Goal: Information Seeking & Learning: Understand process/instructions

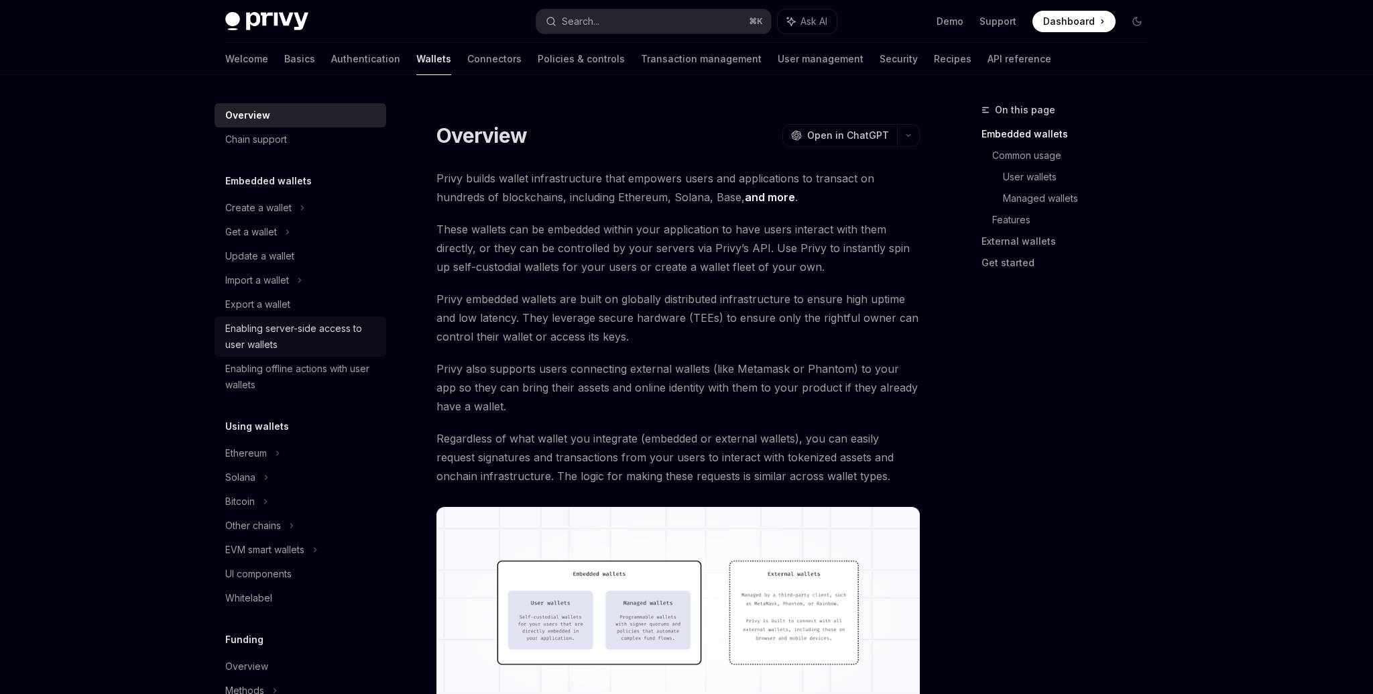
click at [303, 329] on div "Enabling server-side access to user wallets" at bounding box center [301, 337] width 153 height 32
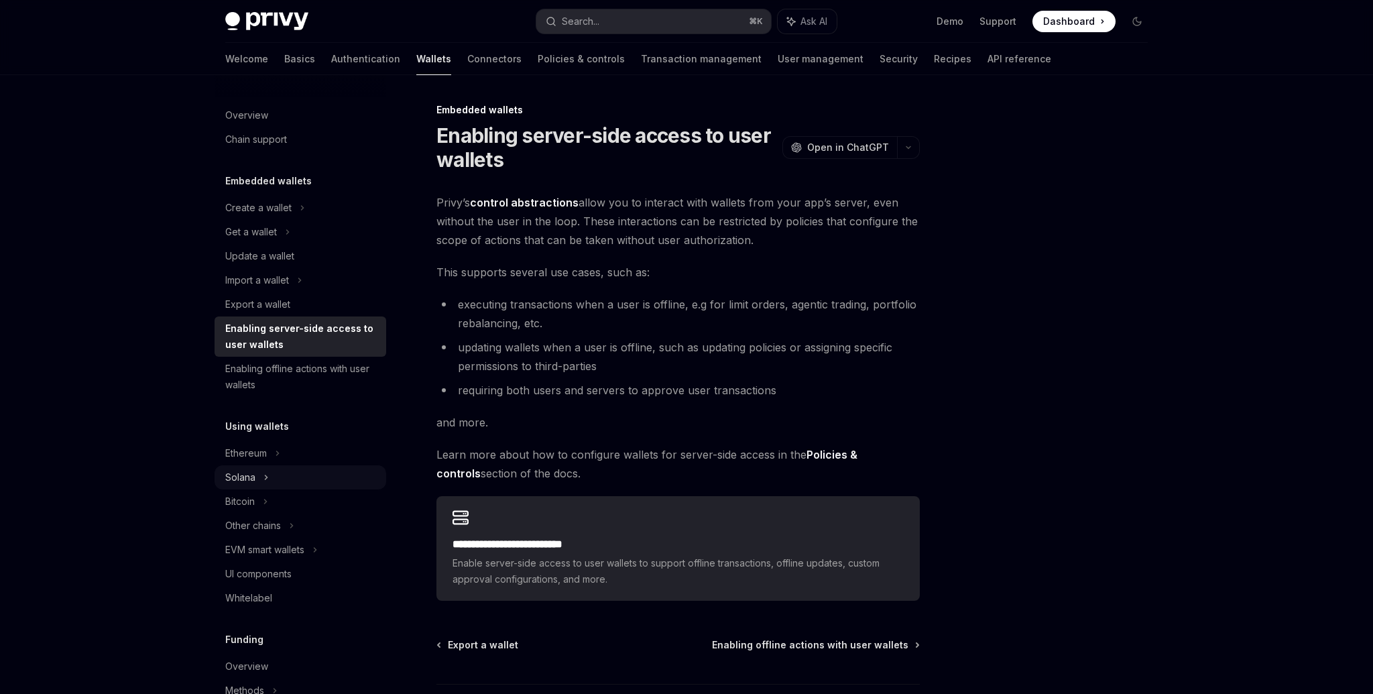
click at [285, 240] on icon at bounding box center [287, 232] width 5 height 16
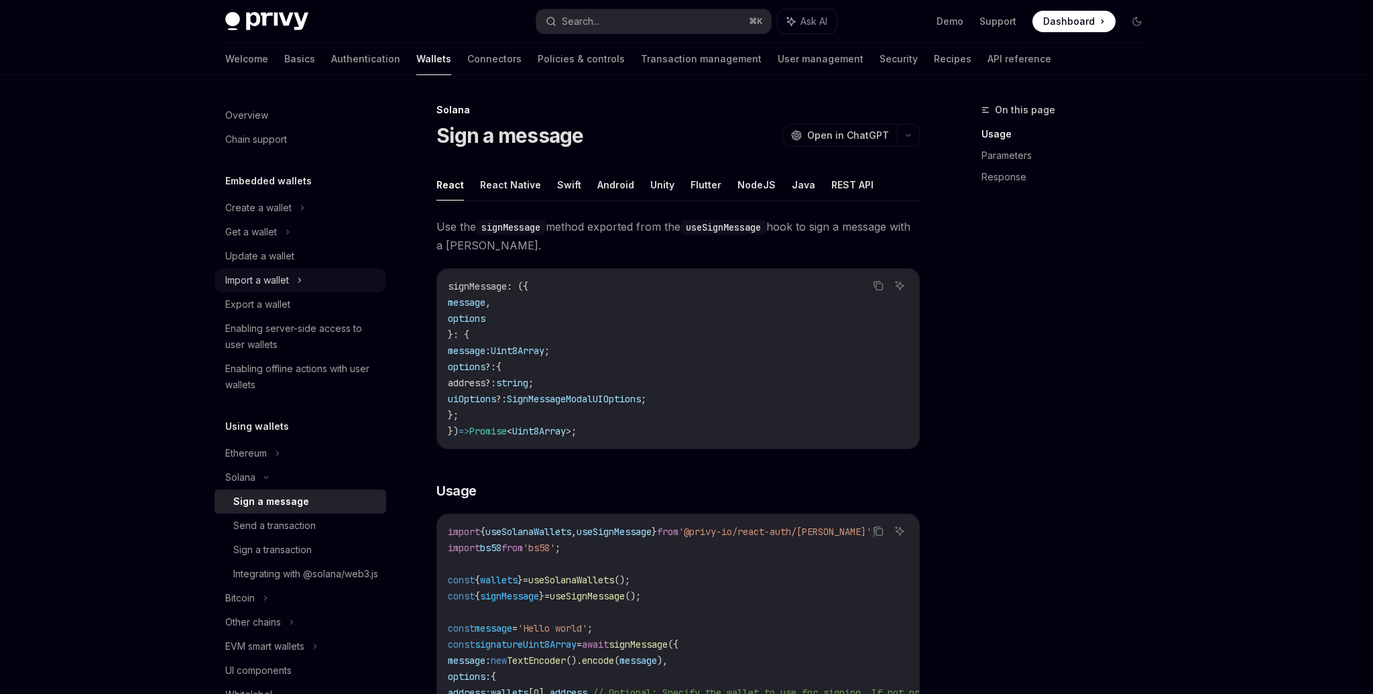
click at [285, 276] on div "Import a wallet" at bounding box center [257, 280] width 64 height 16
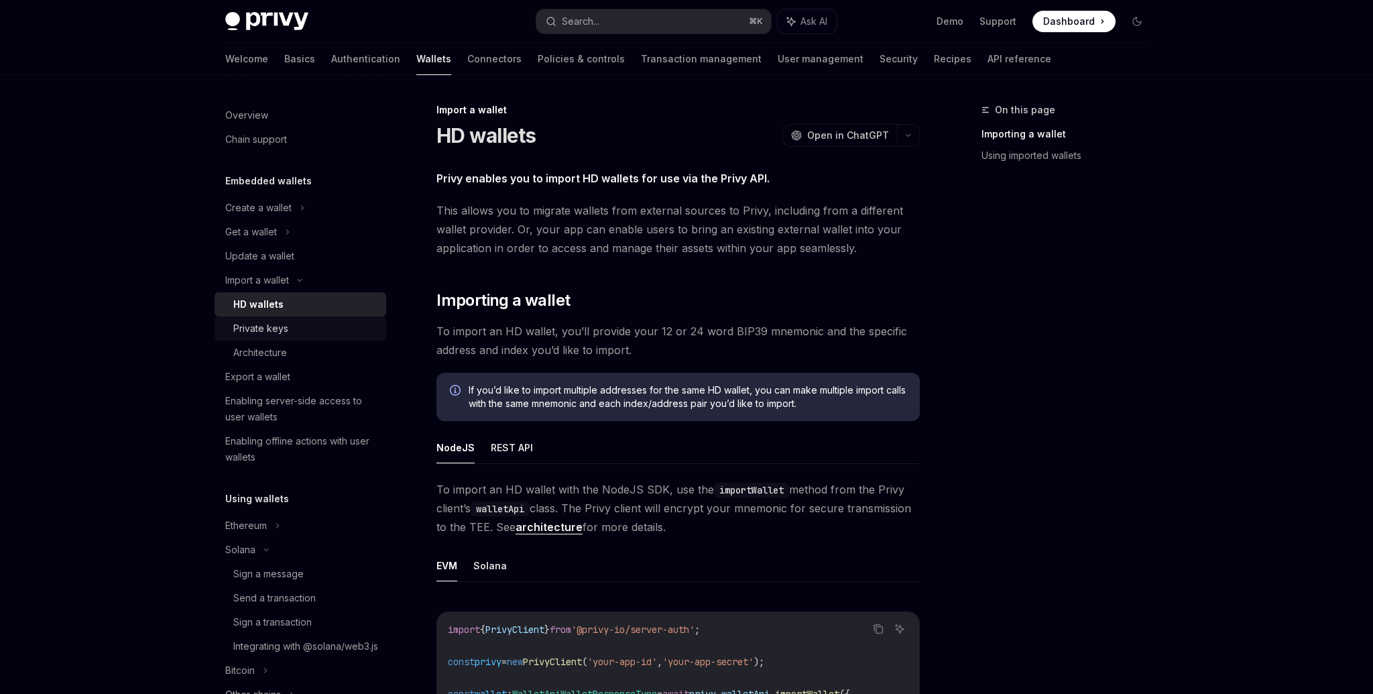
click at [278, 328] on div "Private keys" at bounding box center [260, 329] width 55 height 16
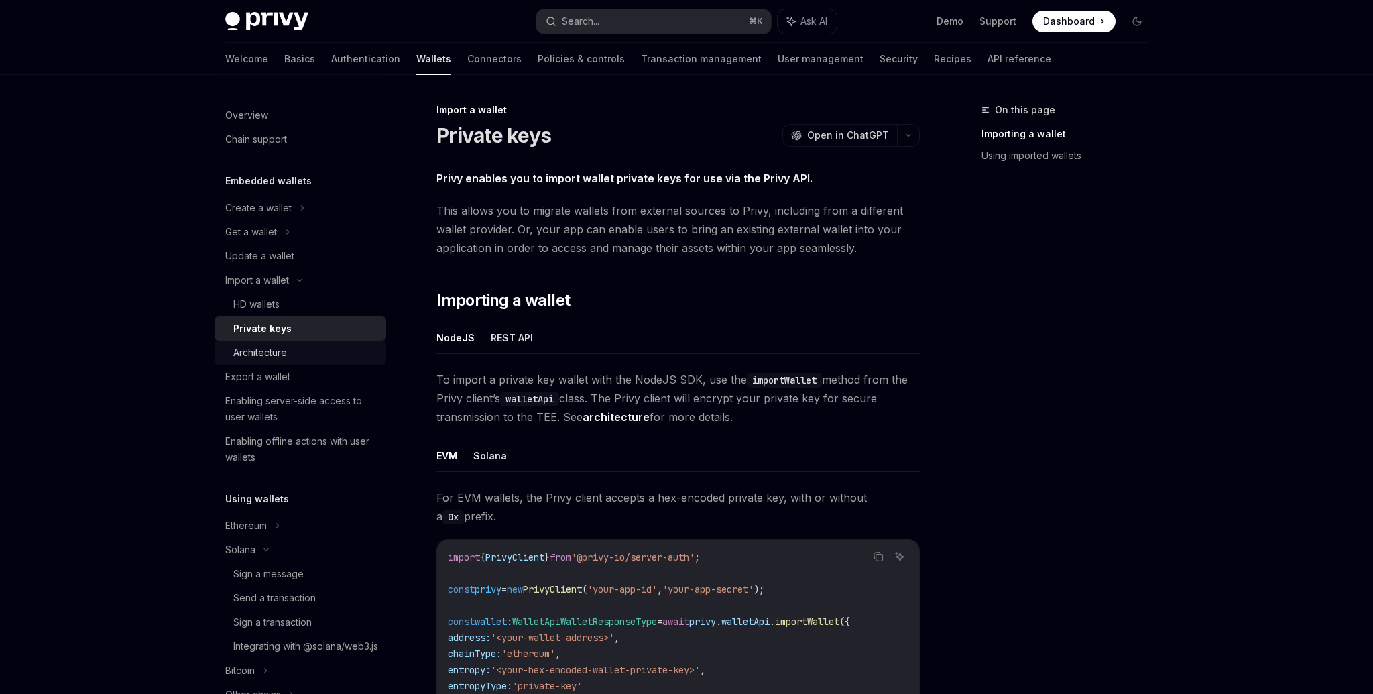
click at [275, 350] on div "Architecture" at bounding box center [260, 353] width 54 height 16
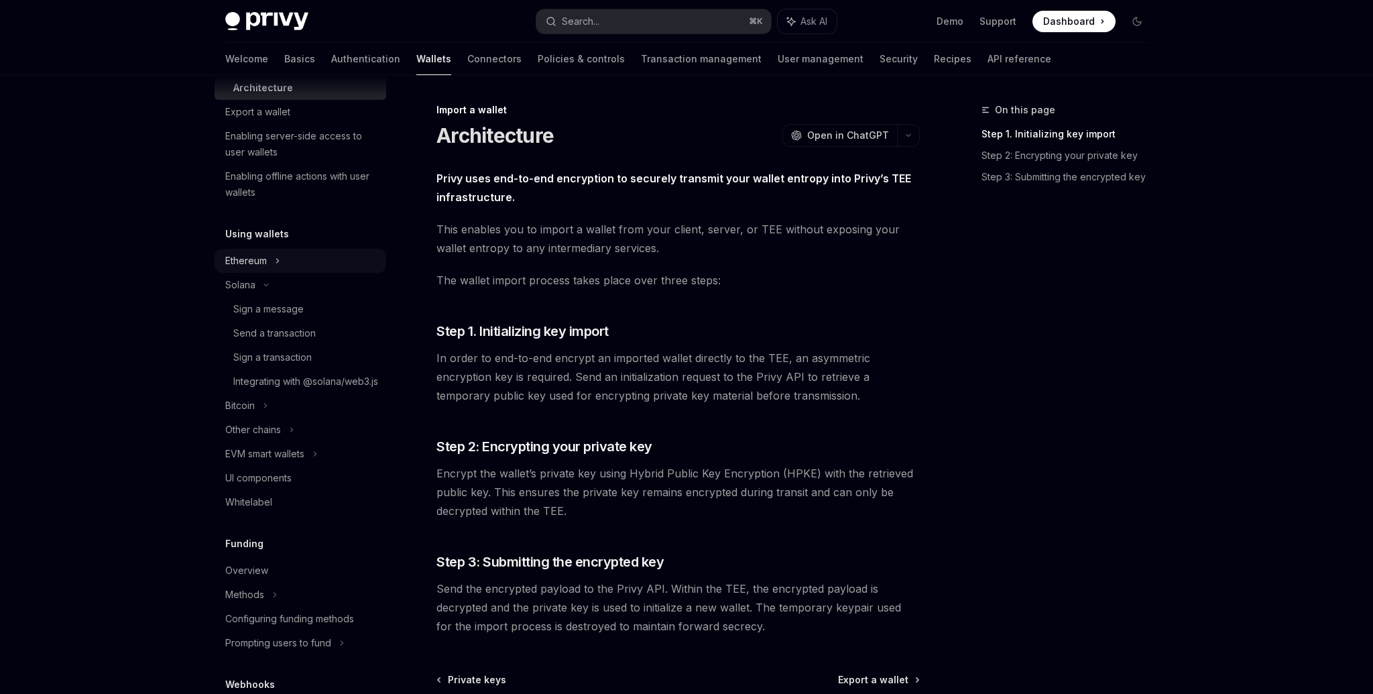
scroll to position [293, 0]
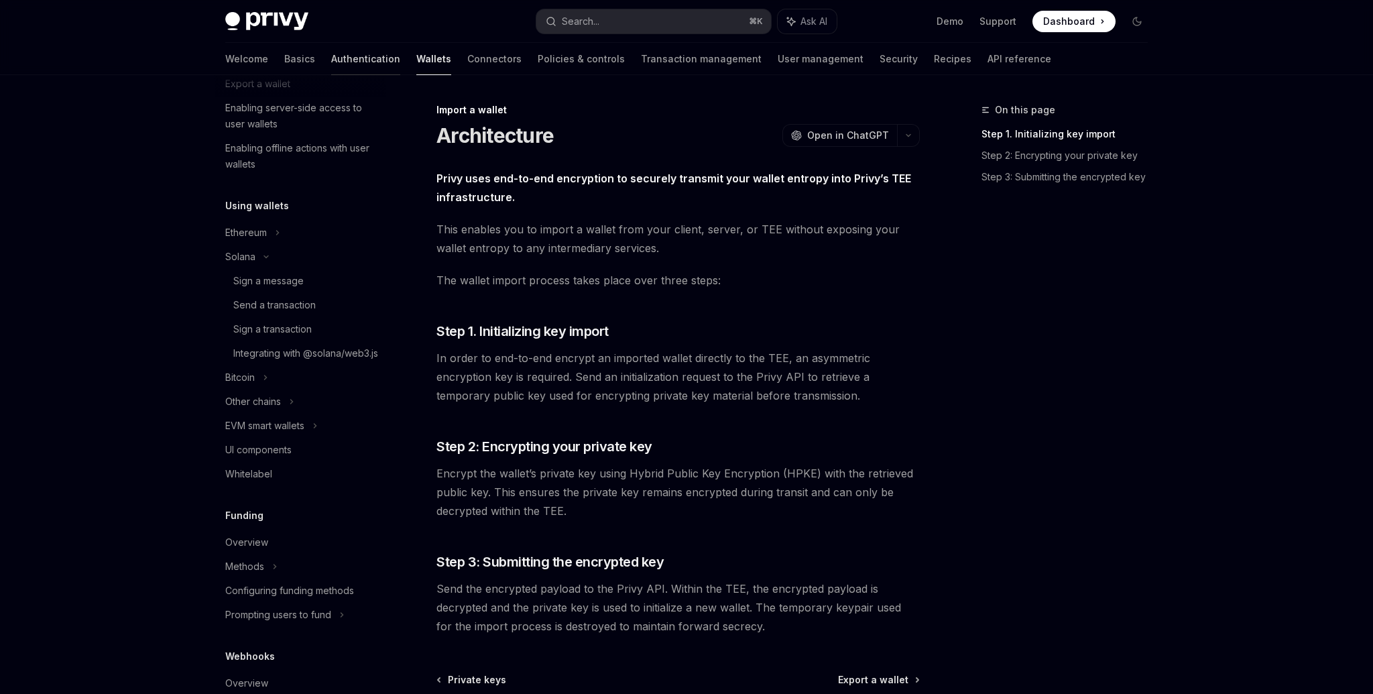
click at [331, 56] on link "Authentication" at bounding box center [365, 59] width 69 height 32
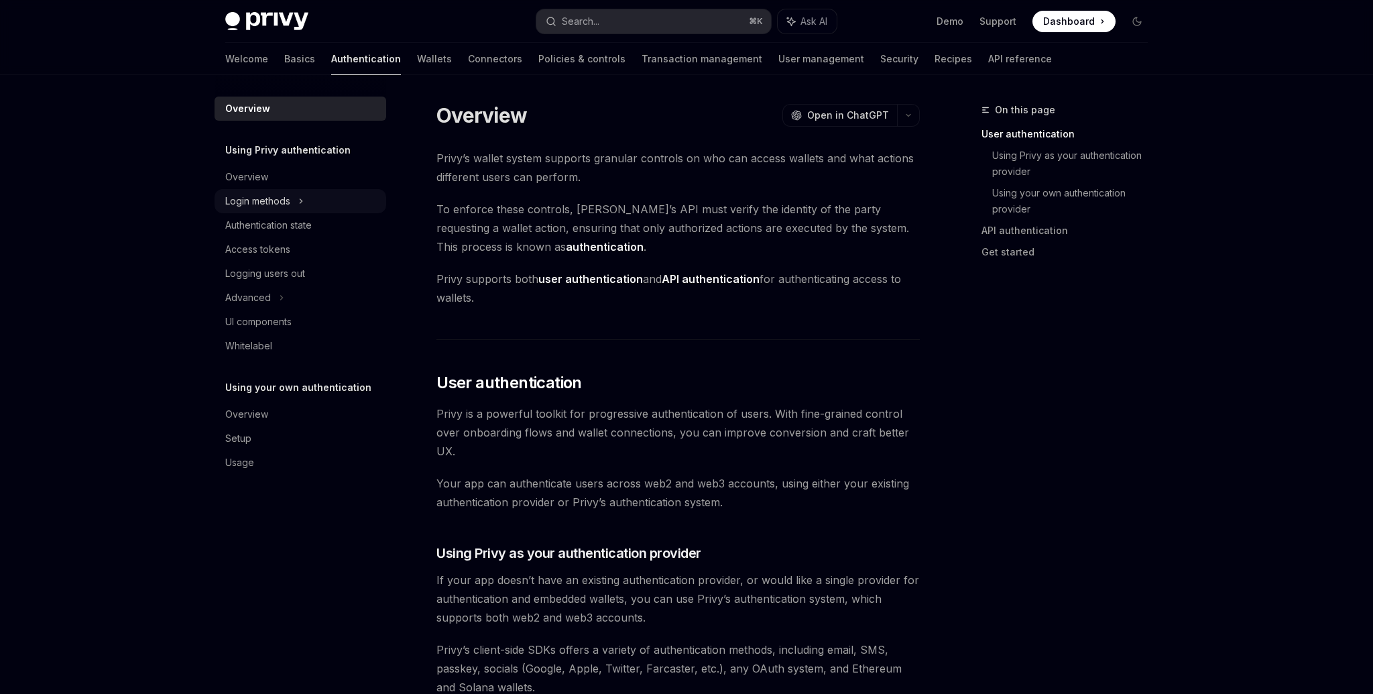
click at [236, 198] on div "Login methods" at bounding box center [257, 201] width 65 height 16
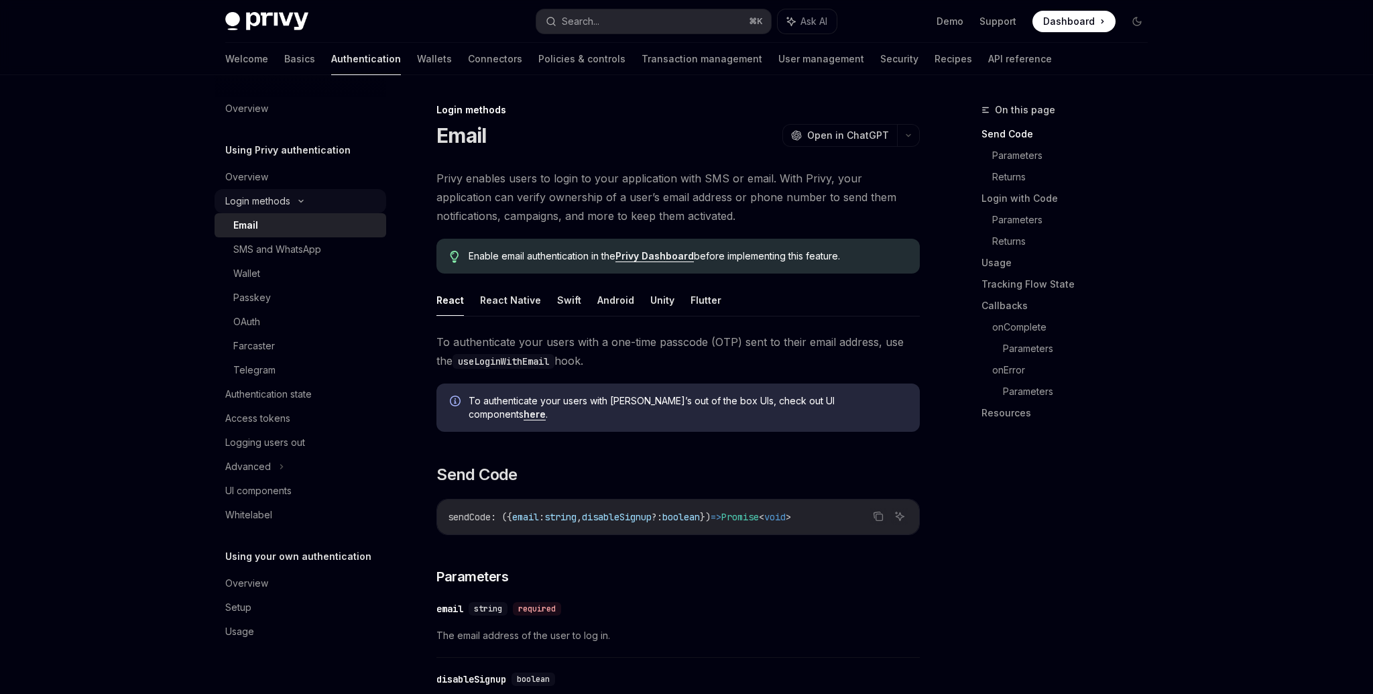
click at [236, 198] on div "Login methods" at bounding box center [257, 201] width 65 height 16
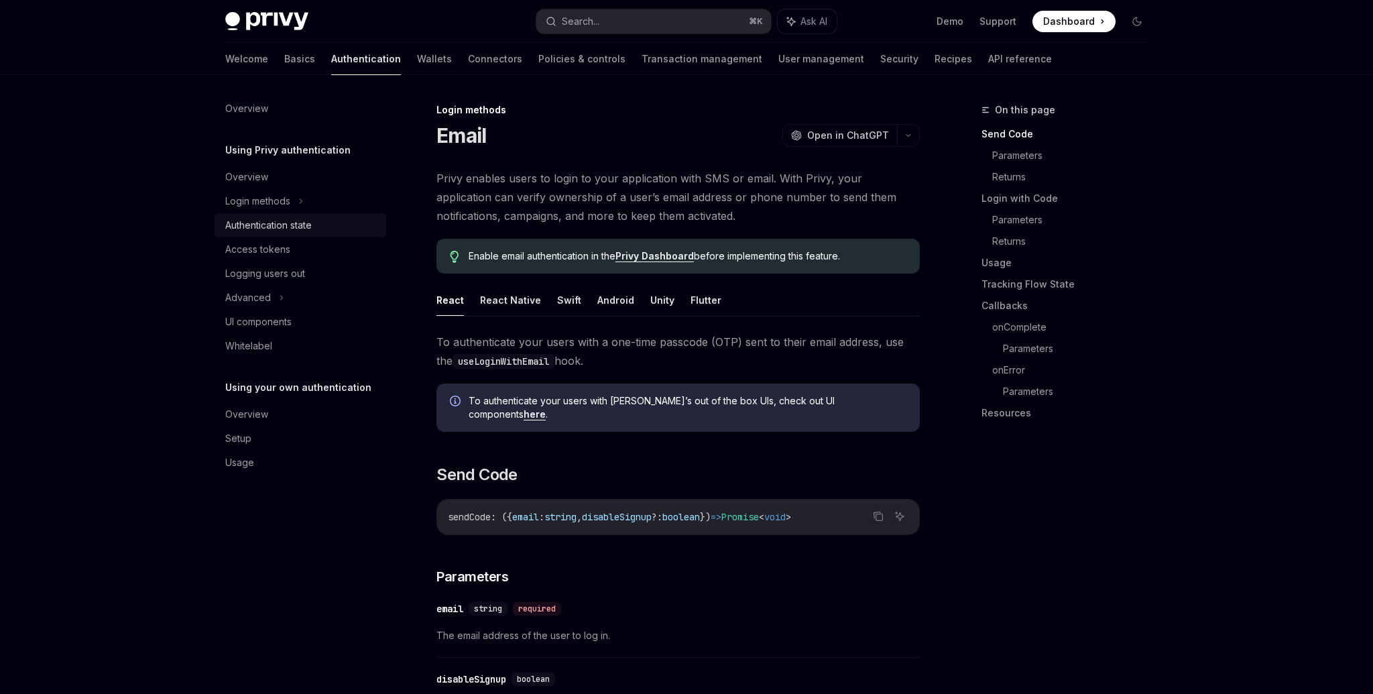
click at [253, 232] on div "Authentication state" at bounding box center [268, 225] width 86 height 16
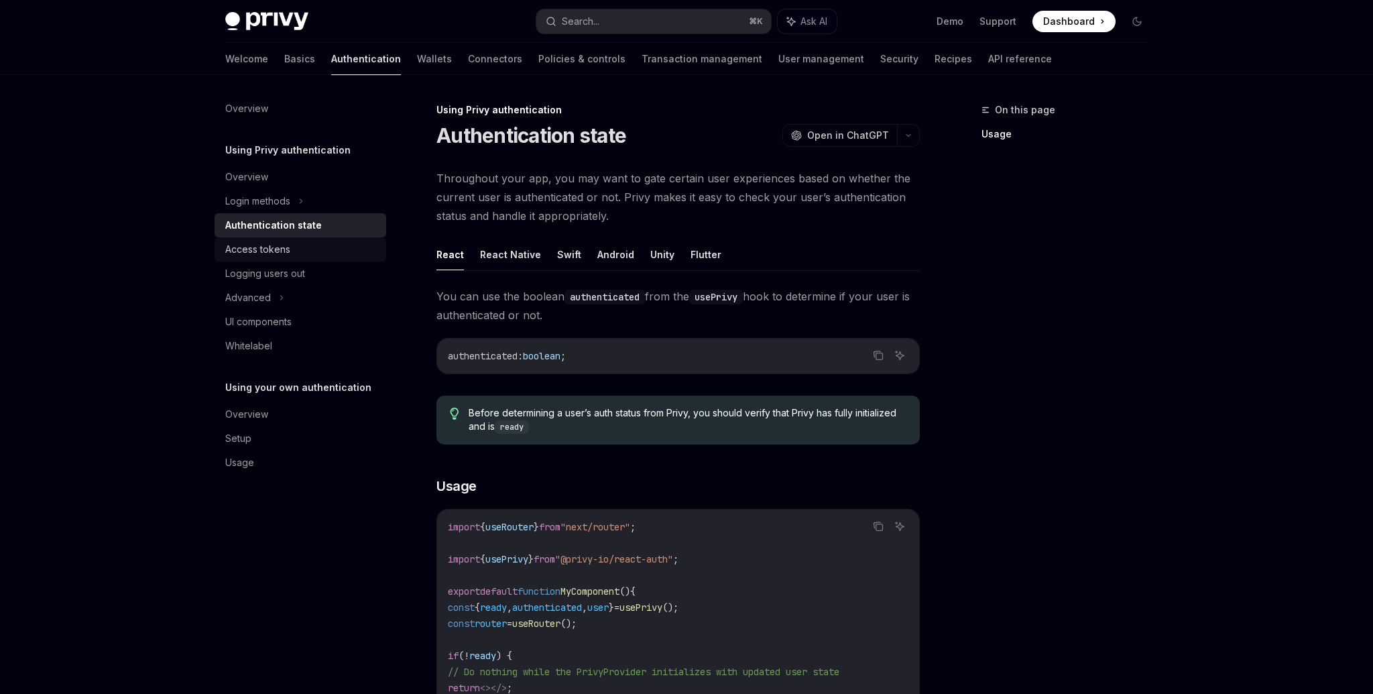
click at [327, 245] on div "Access tokens" at bounding box center [301, 249] width 153 height 16
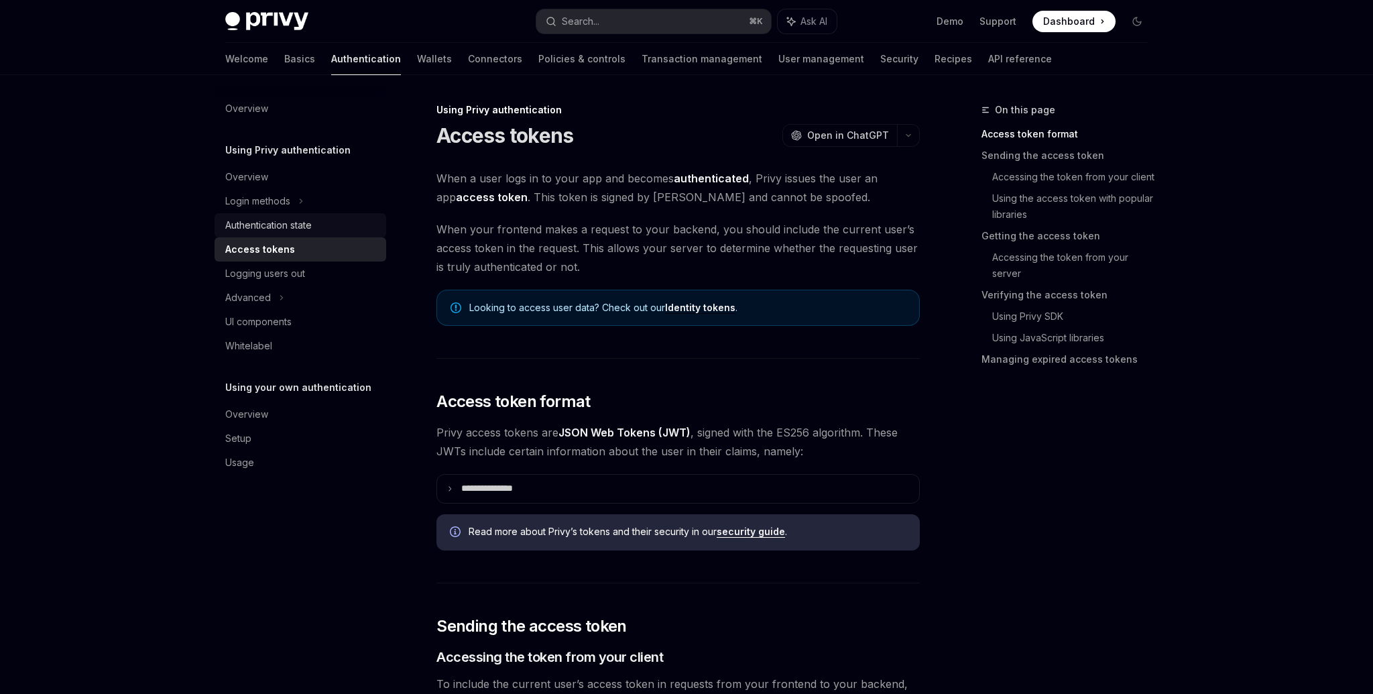
click at [307, 229] on div "Authentication state" at bounding box center [268, 225] width 86 height 16
type textarea "*"
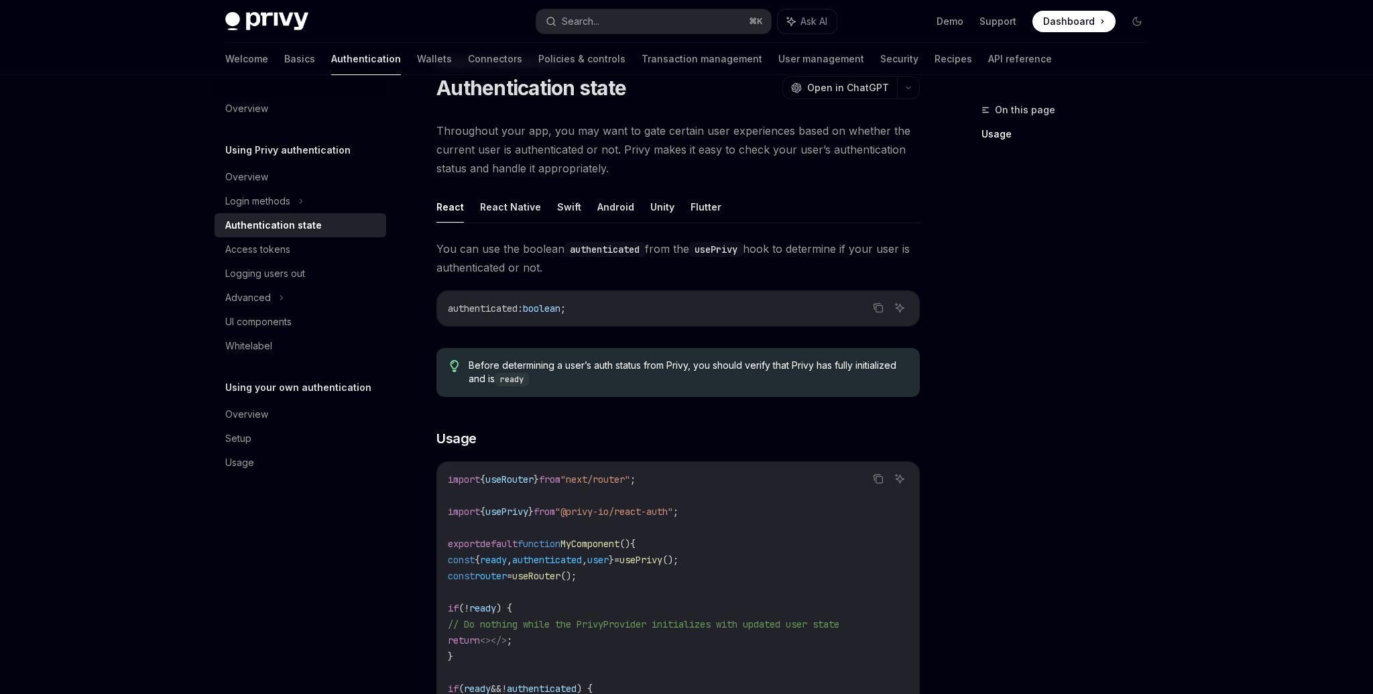
scroll to position [56, 0]
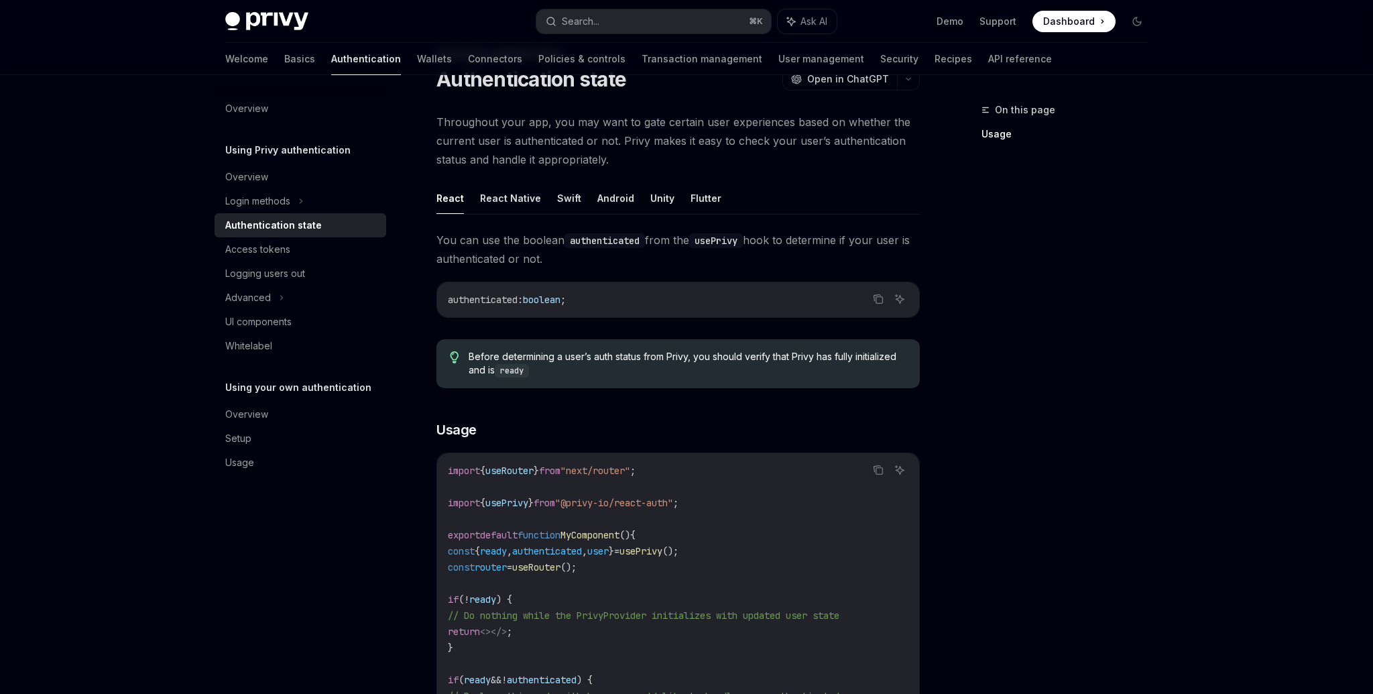
click at [662, 550] on span "usePrivy" at bounding box center [641, 551] width 43 height 12
